Goal: Task Accomplishment & Management: Complete application form

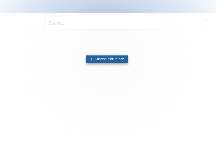
click at [115, 60] on link "add Kund*in hinzufügen" at bounding box center [107, 59] width 42 height 8
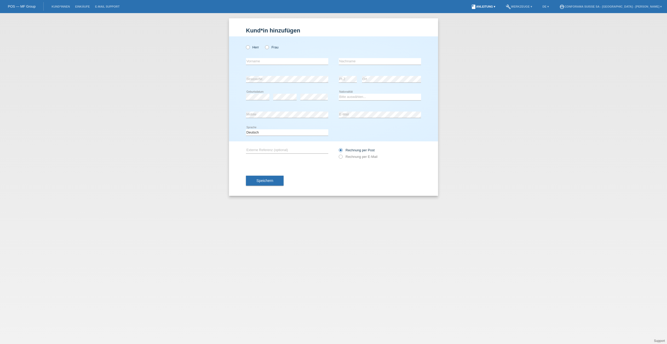
click at [216, 8] on link "book Anleitung ▾" at bounding box center [483, 6] width 30 height 3
click at [216, 6] on link "build Werkzeuge ▾" at bounding box center [519, 6] width 32 height 3
click at [216, 7] on link "book Anleitung ▾" at bounding box center [483, 6] width 30 height 3
click at [216, 21] on link "Anleitung ohne KKG" at bounding box center [488, 20] width 31 height 4
click at [216, 5] on li "book Anleitung ▾" at bounding box center [483, 6] width 30 height 13
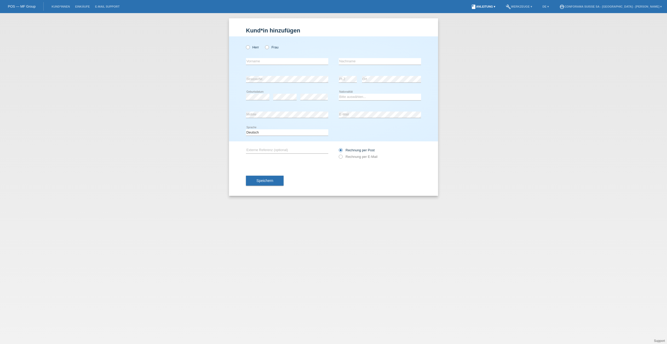
click at [216, 7] on link "book Anleitung ▾" at bounding box center [483, 6] width 30 height 3
click at [216, 6] on icon "build" at bounding box center [508, 6] width 5 height 5
click at [216, 43] on div "Kund*in hinzufügen Kunde hinzufügen Kundin hinzufügen Herr Frau error Vorname e…" at bounding box center [333, 178] width 667 height 330
click at [121, 12] on li "E-Mail Support" at bounding box center [108, 6] width 30 height 13
click at [91, 7] on link "Einkäufe" at bounding box center [82, 6] width 20 height 3
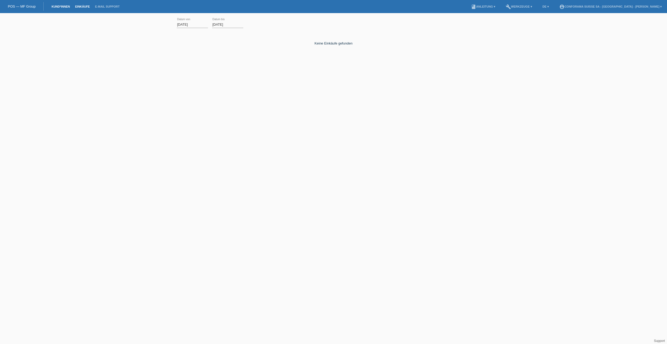
click at [61, 7] on link "Kund*innen" at bounding box center [61, 6] width 24 height 3
click at [79, 8] on link "Einkäufe" at bounding box center [82, 6] width 20 height 3
click at [108, 7] on link "E-Mail Support" at bounding box center [108, 6] width 30 height 3
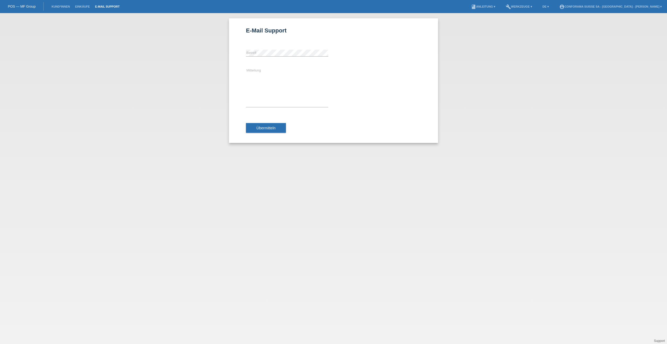
click at [477, 47] on div "E-Mail Support error Betreff Mitteilung Übermitteln" at bounding box center [333, 178] width 667 height 330
click at [498, 65] on div "E-Mail Support error Betreff Mitteilung Übermitteln" at bounding box center [333, 178] width 667 height 330
click at [186, 73] on div "E-Mail Support error Betreff Mitteilung Übermitteln" at bounding box center [333, 178] width 667 height 330
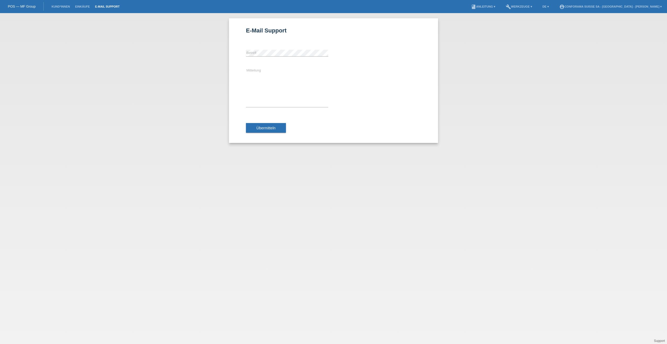
click at [172, 127] on div "E-Mail Support error Betreff Mitteilung Übermitteln" at bounding box center [333, 178] width 667 height 330
click at [271, 107] on div "Mitteilung" at bounding box center [287, 87] width 82 height 51
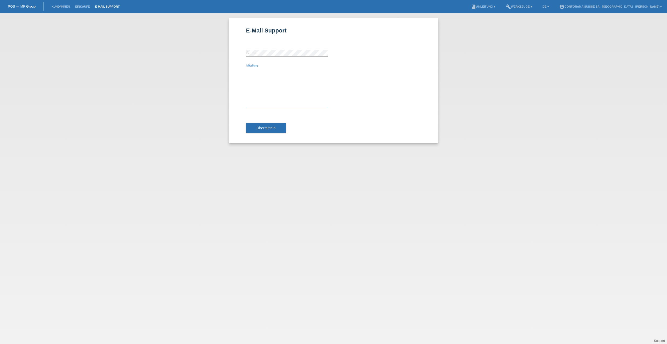
click at [275, 97] on textarea "Mitteilung" at bounding box center [287, 86] width 82 height 39
click at [414, 25] on div "E-Mail Support error Betreff Mitteilung Übermitteln" at bounding box center [333, 80] width 209 height 124
click at [502, 93] on div "E-Mail Support error Betreff Mitteilung Übermitteln" at bounding box center [333, 178] width 667 height 330
click at [367, 95] on div "Mitteilung" at bounding box center [333, 87] width 175 height 51
click at [255, 128] on button "Übermitteln" at bounding box center [266, 128] width 40 height 10
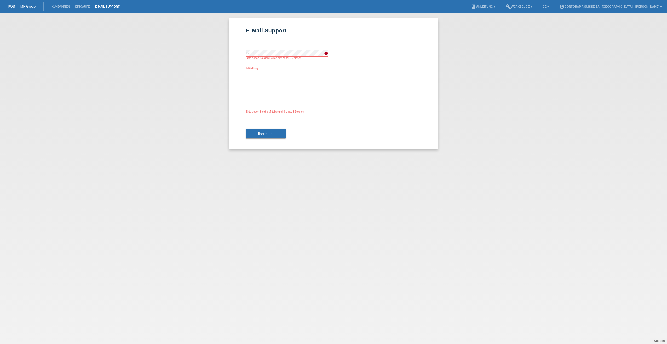
click at [273, 100] on textarea "Mitteilung" at bounding box center [287, 89] width 82 height 39
click at [65, 6] on link "Kund*innen" at bounding box center [61, 6] width 24 height 3
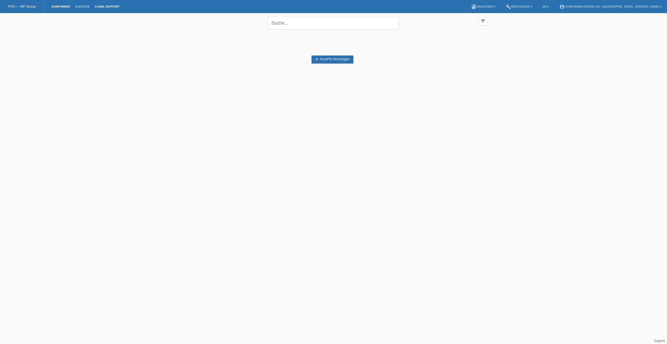
click at [109, 7] on link "E-Mail Support" at bounding box center [108, 6] width 30 height 3
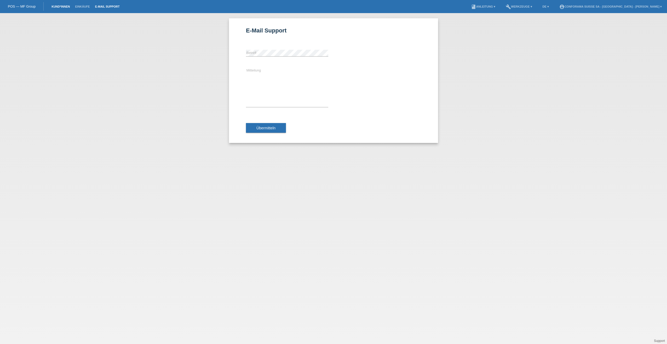
click at [55, 5] on link "Kund*innen" at bounding box center [61, 6] width 24 height 3
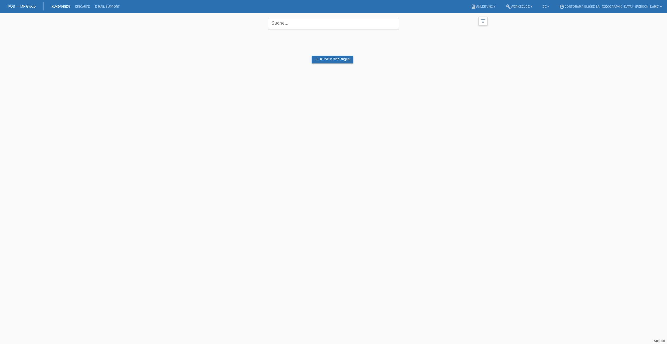
click at [484, 21] on icon "filter_list" at bounding box center [483, 21] width 6 height 6
click at [329, 60] on link "add Kund*in hinzufügen" at bounding box center [333, 59] width 42 height 8
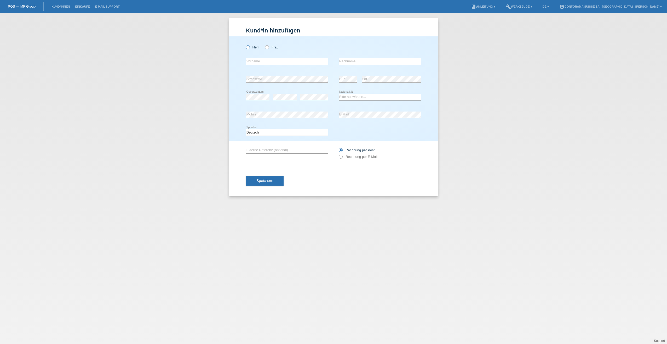
click at [245, 44] on icon at bounding box center [245, 44] width 0 height 0
click at [246, 48] on input "Herr" at bounding box center [247, 46] width 3 height 3
radio input "true"
click at [271, 65] on icon at bounding box center [287, 65] width 82 height 0
click at [273, 61] on input "text" at bounding box center [287, 61] width 82 height 7
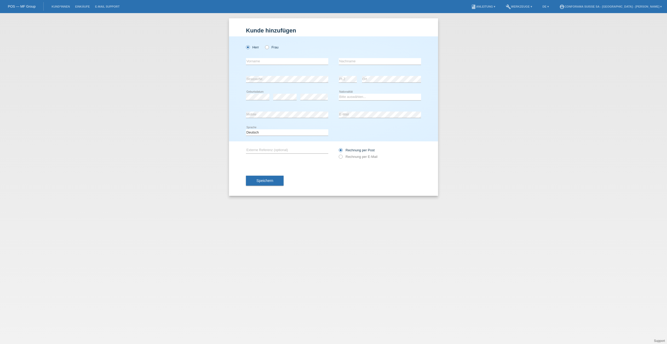
click at [478, 128] on div "Kund*in hinzufügen Kunde hinzufügen Kundin hinzufügen Herr Frau error Vorname e…" at bounding box center [333, 178] width 667 height 330
click at [245, 44] on icon at bounding box center [245, 44] width 0 height 0
click at [247, 47] on input "Herr" at bounding box center [247, 46] width 3 height 3
click at [427, 56] on div "Herr Frau error Vorname error" at bounding box center [333, 88] width 209 height 105
click at [478, 103] on div "Kund*in hinzufügen Kunde hinzufügen Kundin hinzufügen Herr Frau error Vorname e…" at bounding box center [333, 178] width 667 height 330
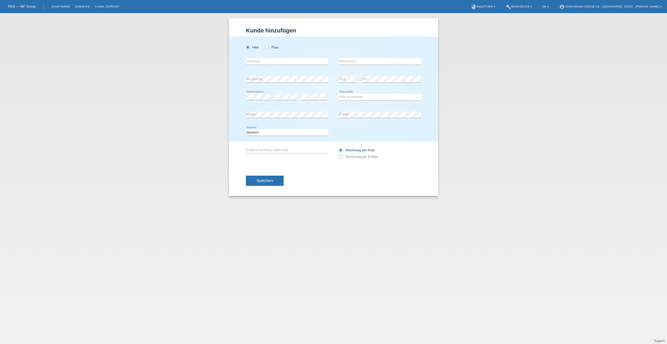
click at [486, 42] on div "Kund*in hinzufügen Kunde hinzufügen Kundin hinzufügen Herr Frau error Vorname e…" at bounding box center [333, 178] width 667 height 330
click at [552, 5] on link "DE ▾" at bounding box center [546, 6] width 12 height 3
click at [603, 42] on div "Kund*in hinzufügen Kunde hinzufügen Kundin hinzufügen Herr Frau error Vorname e…" at bounding box center [333, 178] width 667 height 330
click at [661, 5] on link "account_circle Conforama Suisse SA - Interlaken - Valmir Dervishaj ▾" at bounding box center [611, 6] width 108 height 3
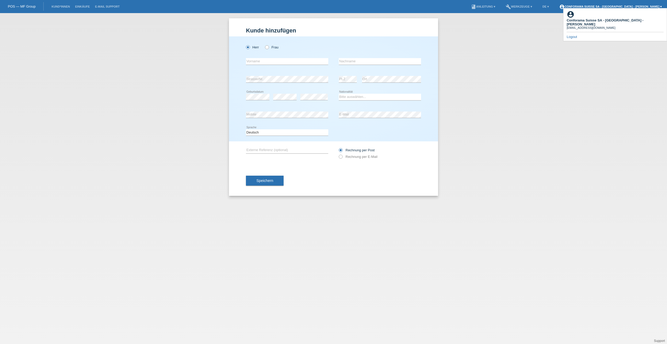
click at [661, 5] on link "account_circle Conforama Suisse SA - Interlaken - Valmir Dervishaj ▾" at bounding box center [611, 6] width 108 height 3
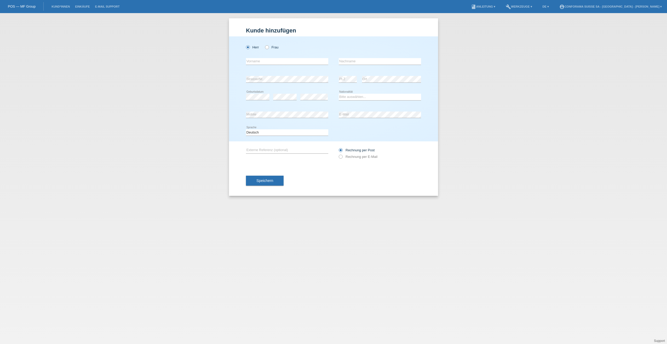
click at [540, 82] on div "Kund*in hinzufügen Kunde hinzufügen Kundin hinzufügen Herr Frau error Vorname e…" at bounding box center [333, 178] width 667 height 330
